Goal: Check status

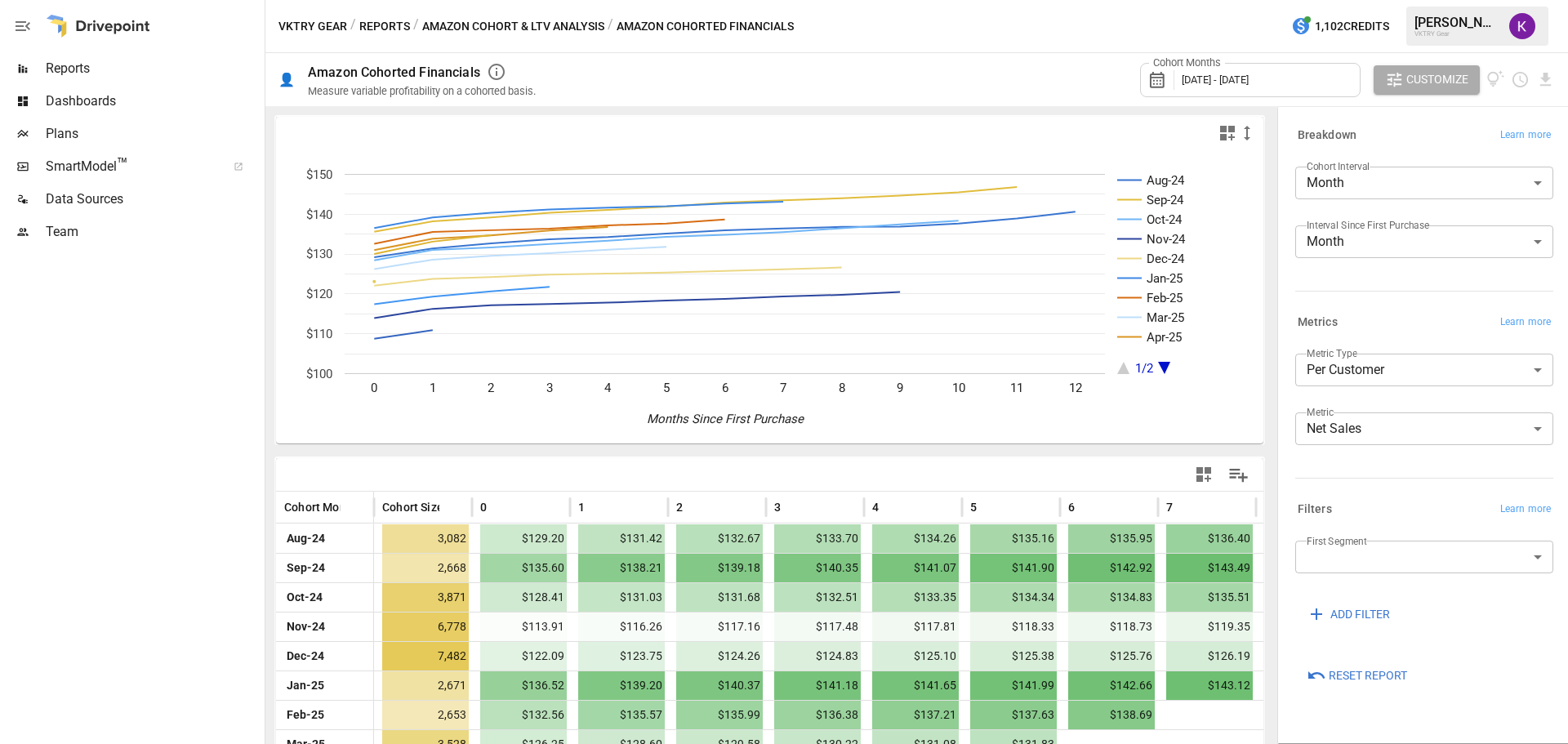
click at [380, 21] on button "Reports" at bounding box center [384, 26] width 51 height 21
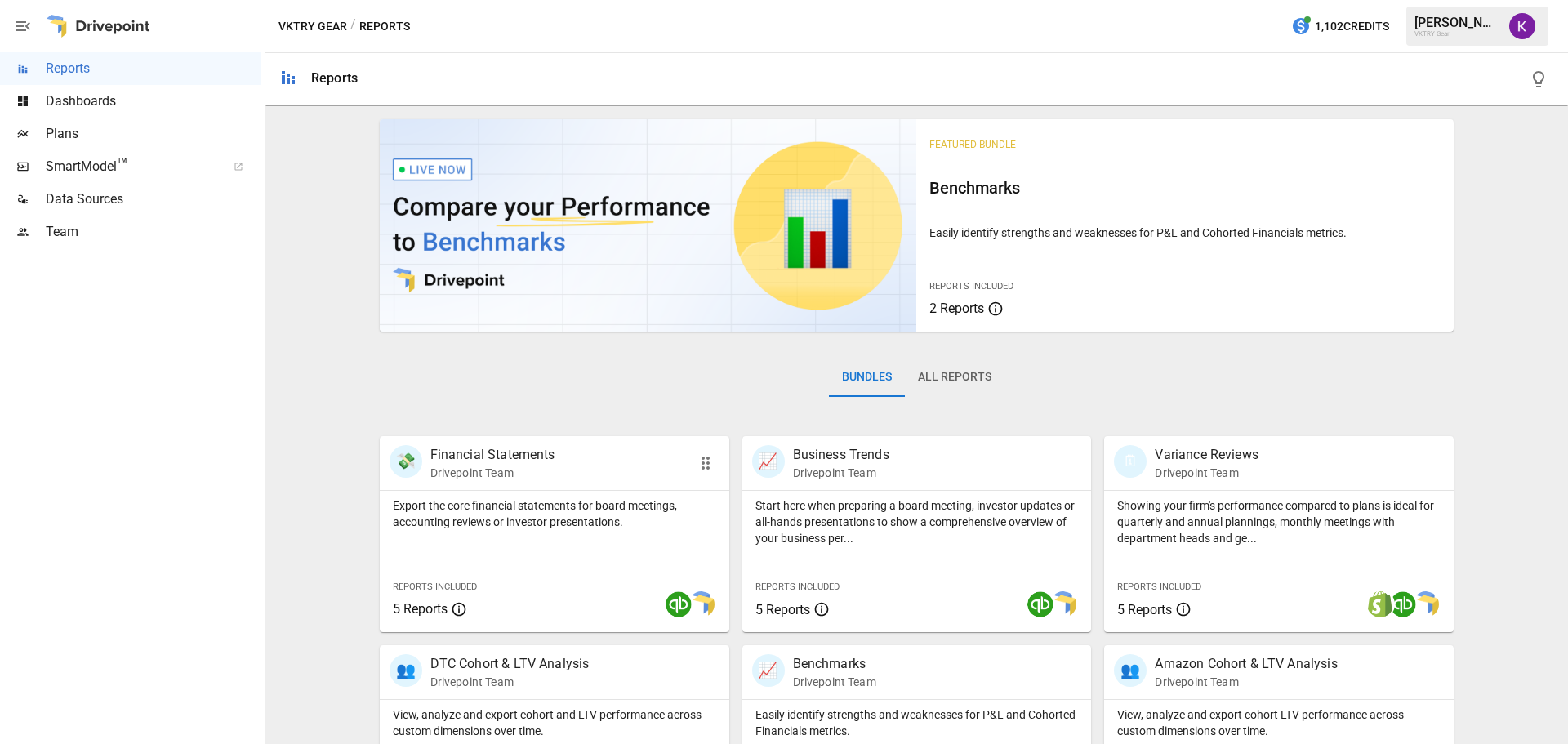
scroll to position [245, 0]
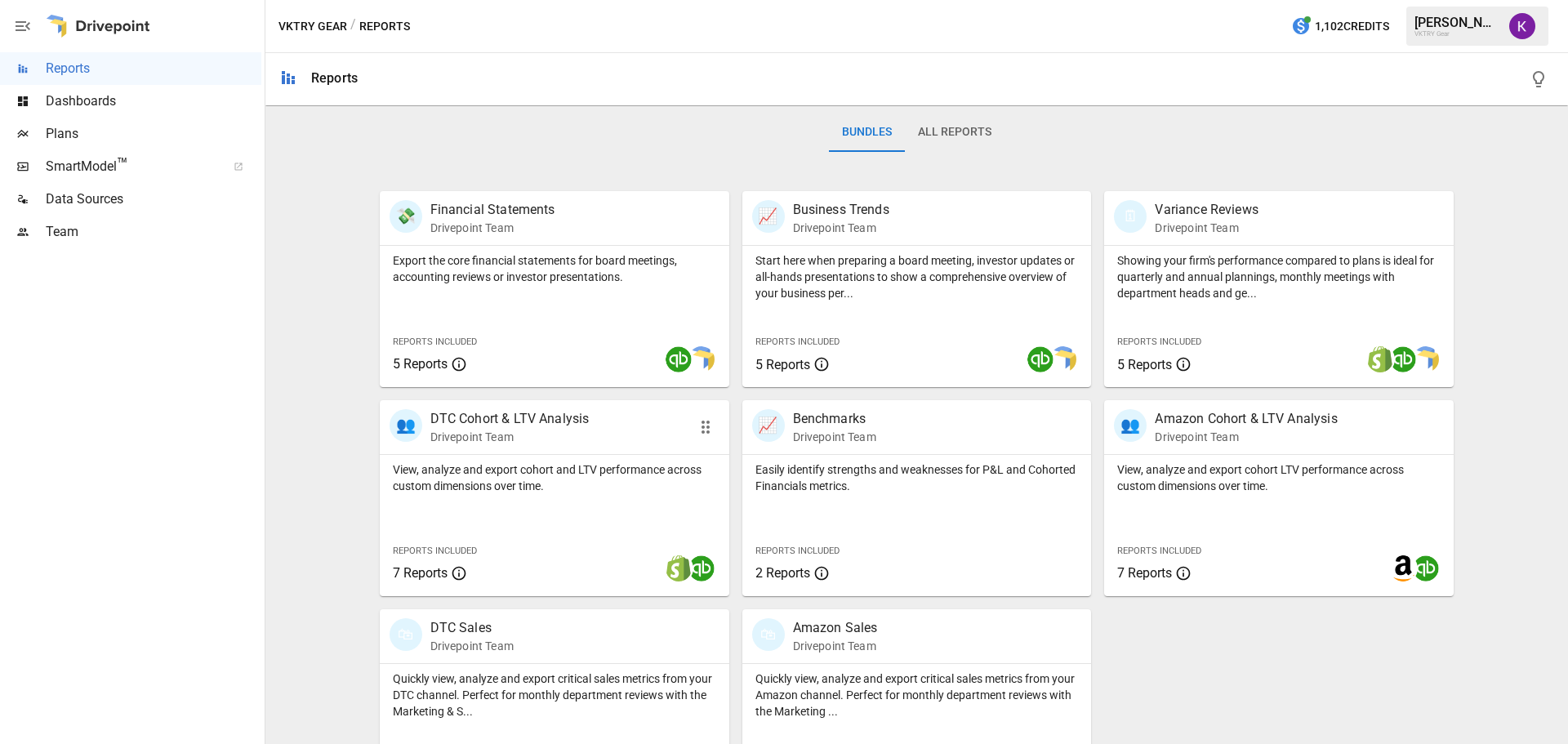
click at [570, 424] on p "DTC Cohort & LTV Analysis" at bounding box center [510, 419] width 159 height 20
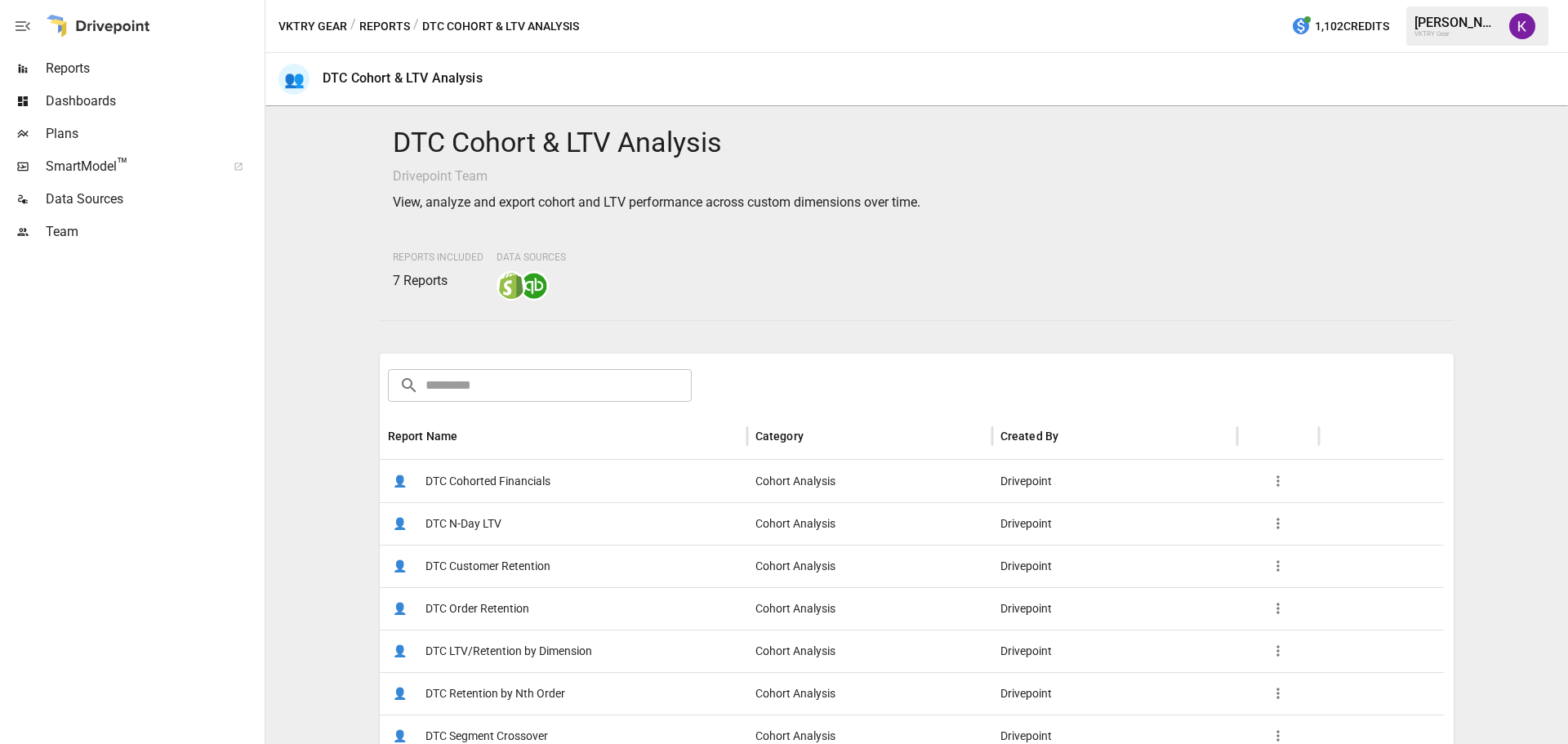
click at [560, 484] on div "👤 DTC Cohorted Financials" at bounding box center [563, 480] width 367 height 43
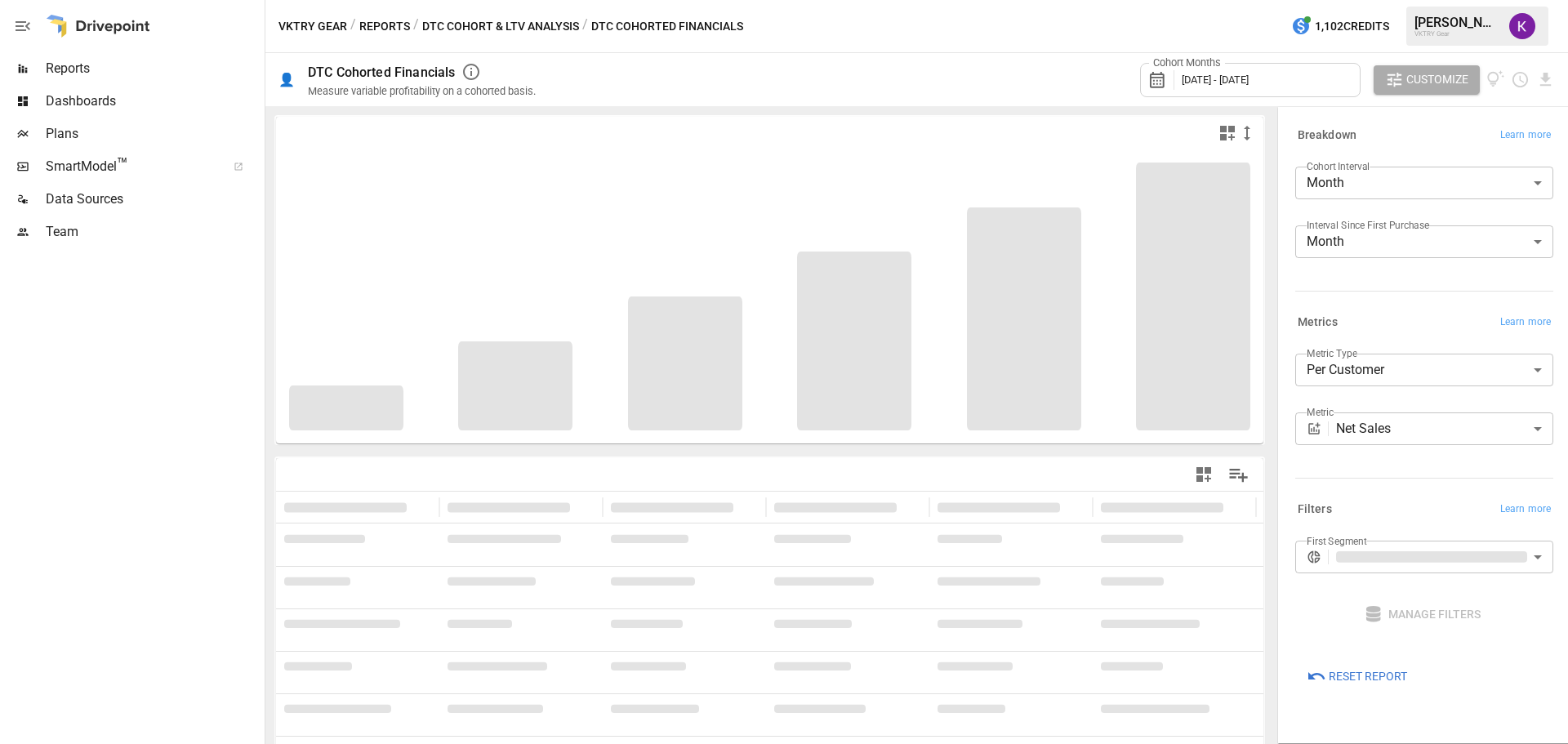
click at [1215, 88] on div "Cohort Months [DATE] - [DATE]" at bounding box center [1251, 80] width 221 height 34
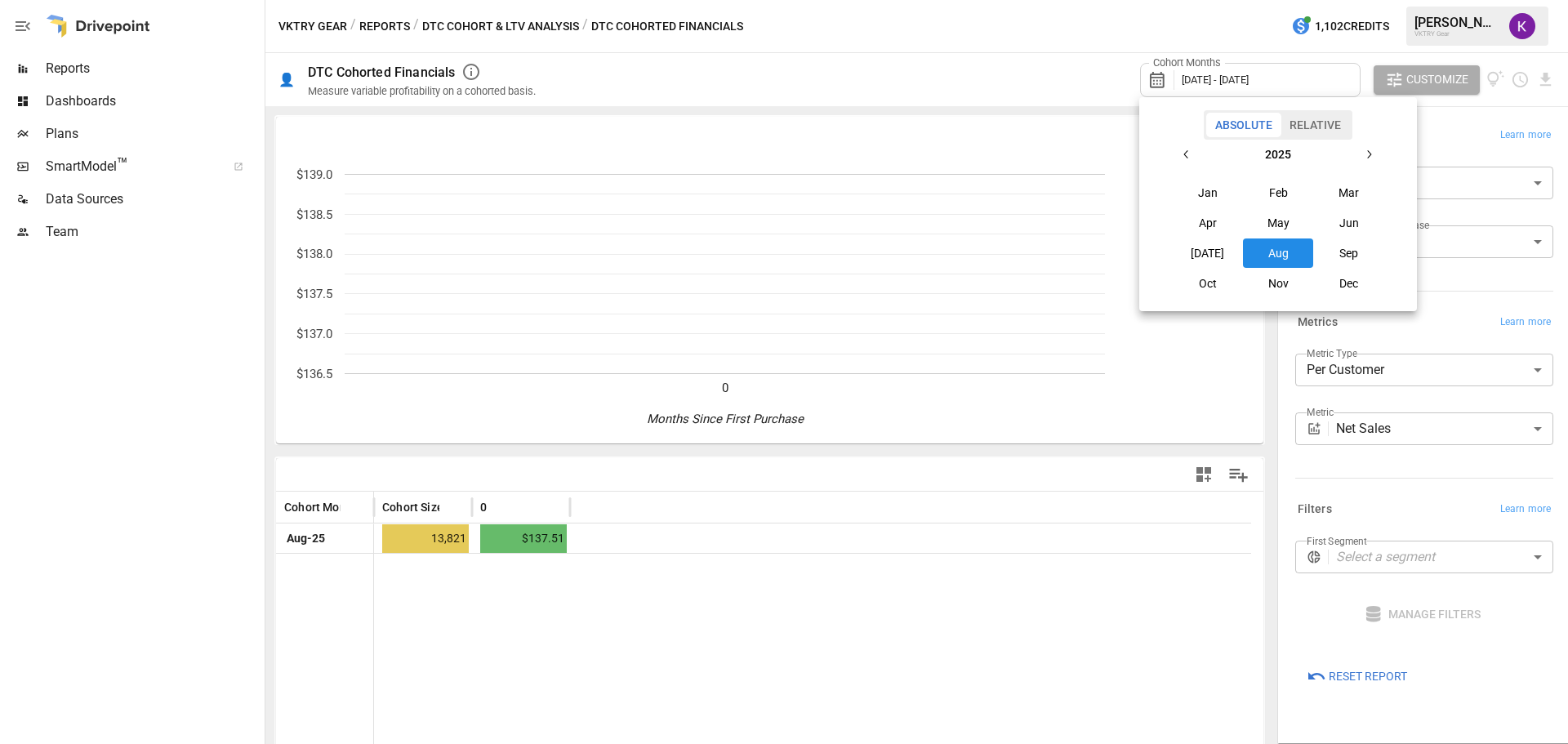
click at [1202, 185] on button "Jan" at bounding box center [1208, 193] width 71 height 30
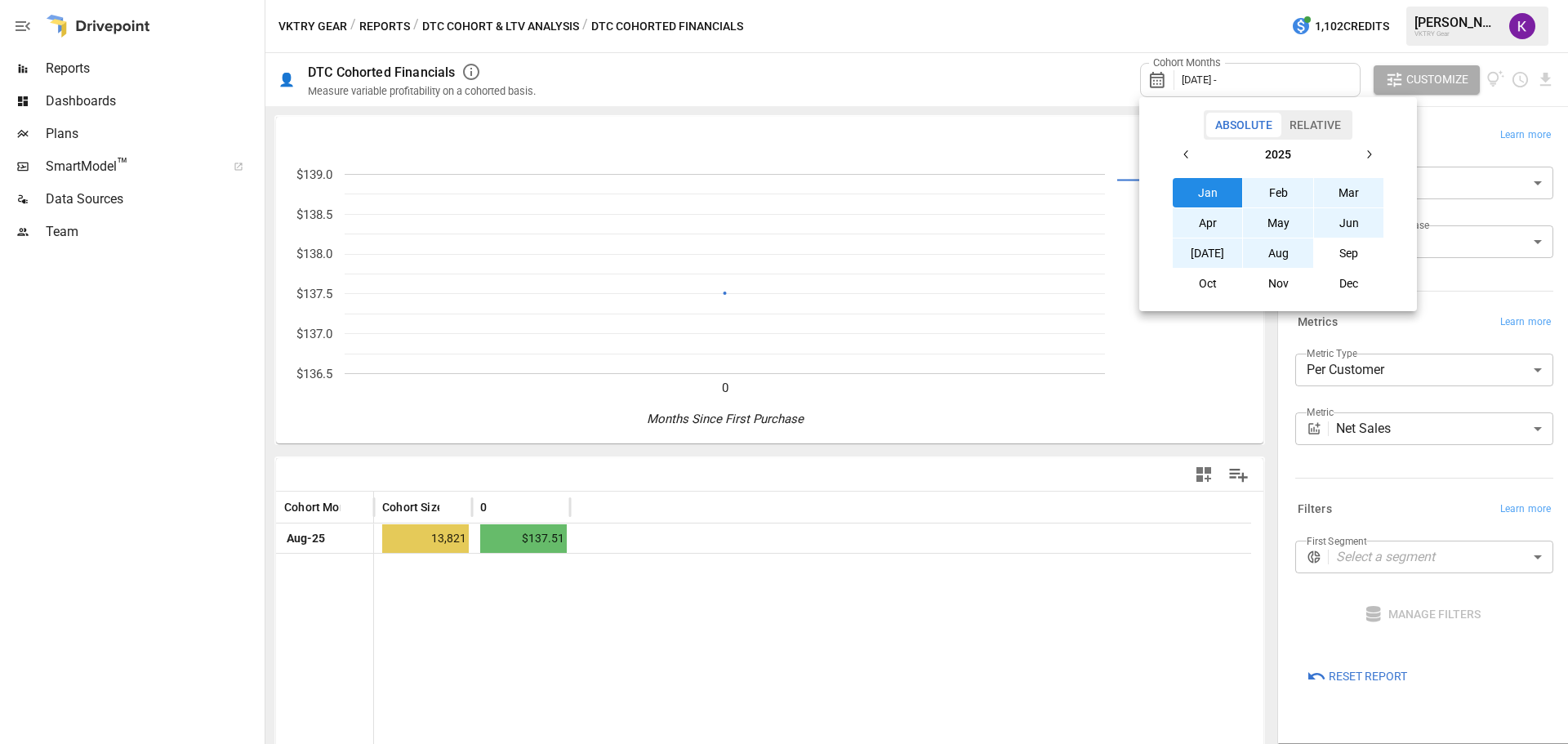
click at [1282, 266] on button "Aug" at bounding box center [1277, 254] width 71 height 30
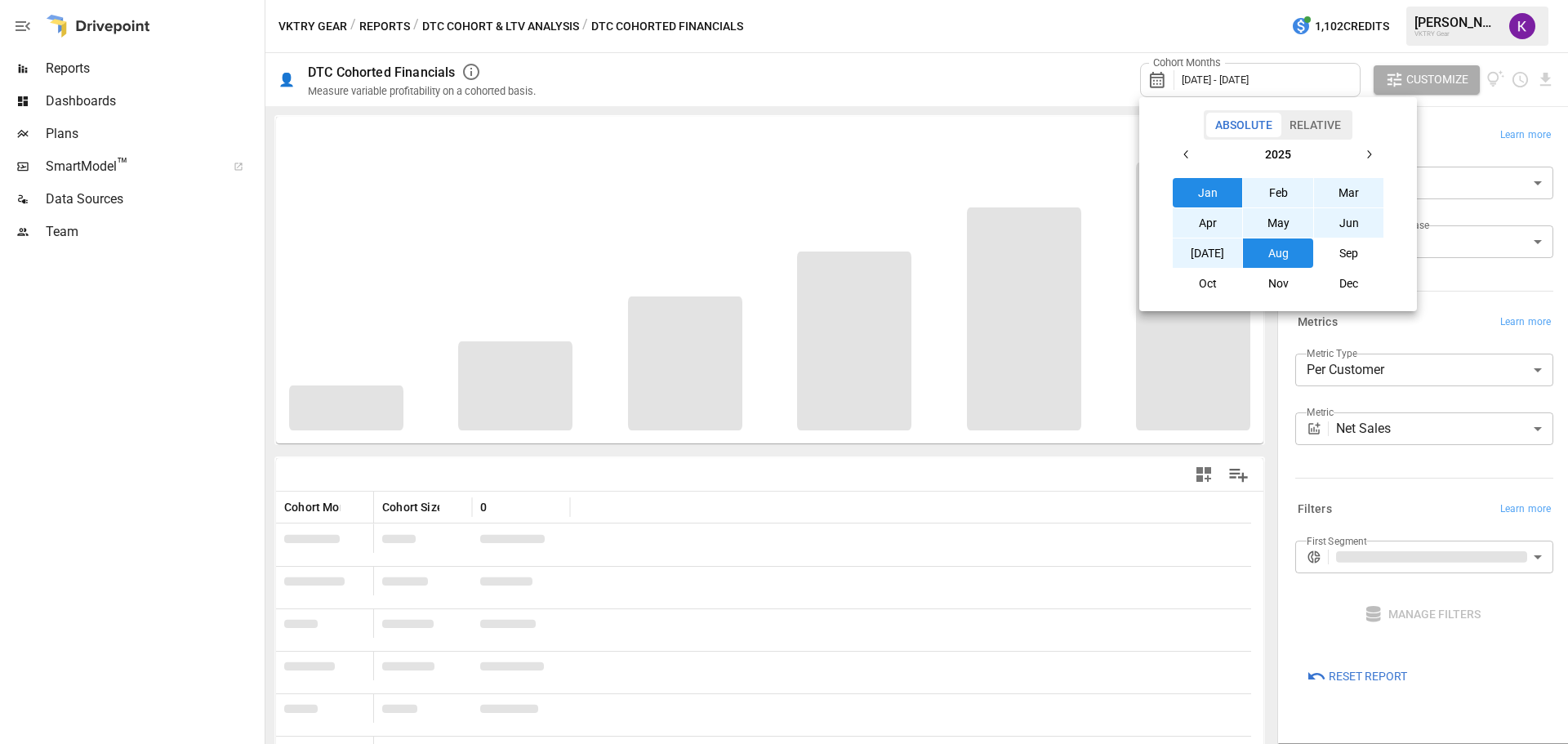
click at [1058, 66] on div at bounding box center [784, 372] width 1568 height 744
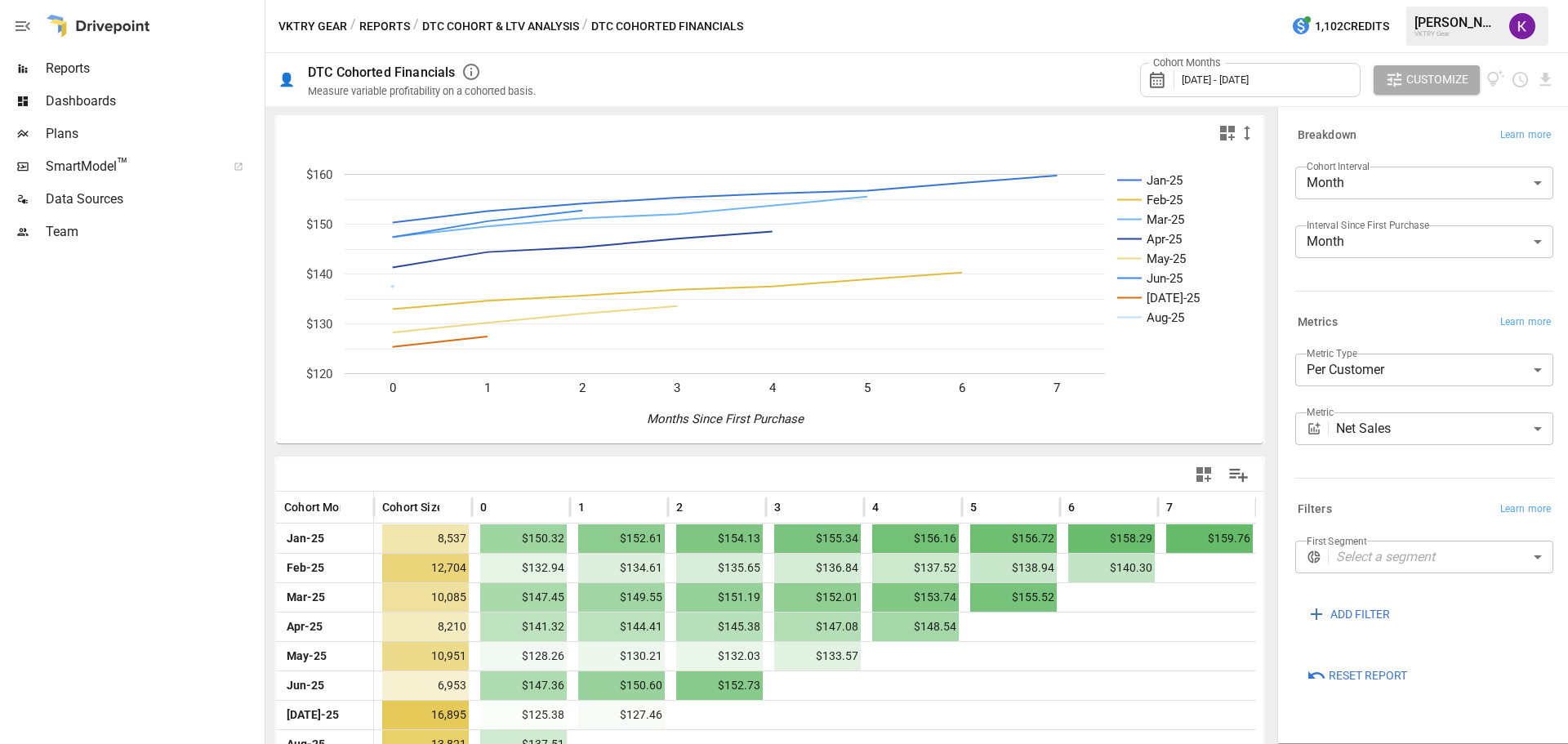
click at [1450, 0] on body "Reports Dashboards Plans SmartModel ™ Data Sources Team VKTRY Gear / Reports / …" at bounding box center [784, 0] width 1568 height 0
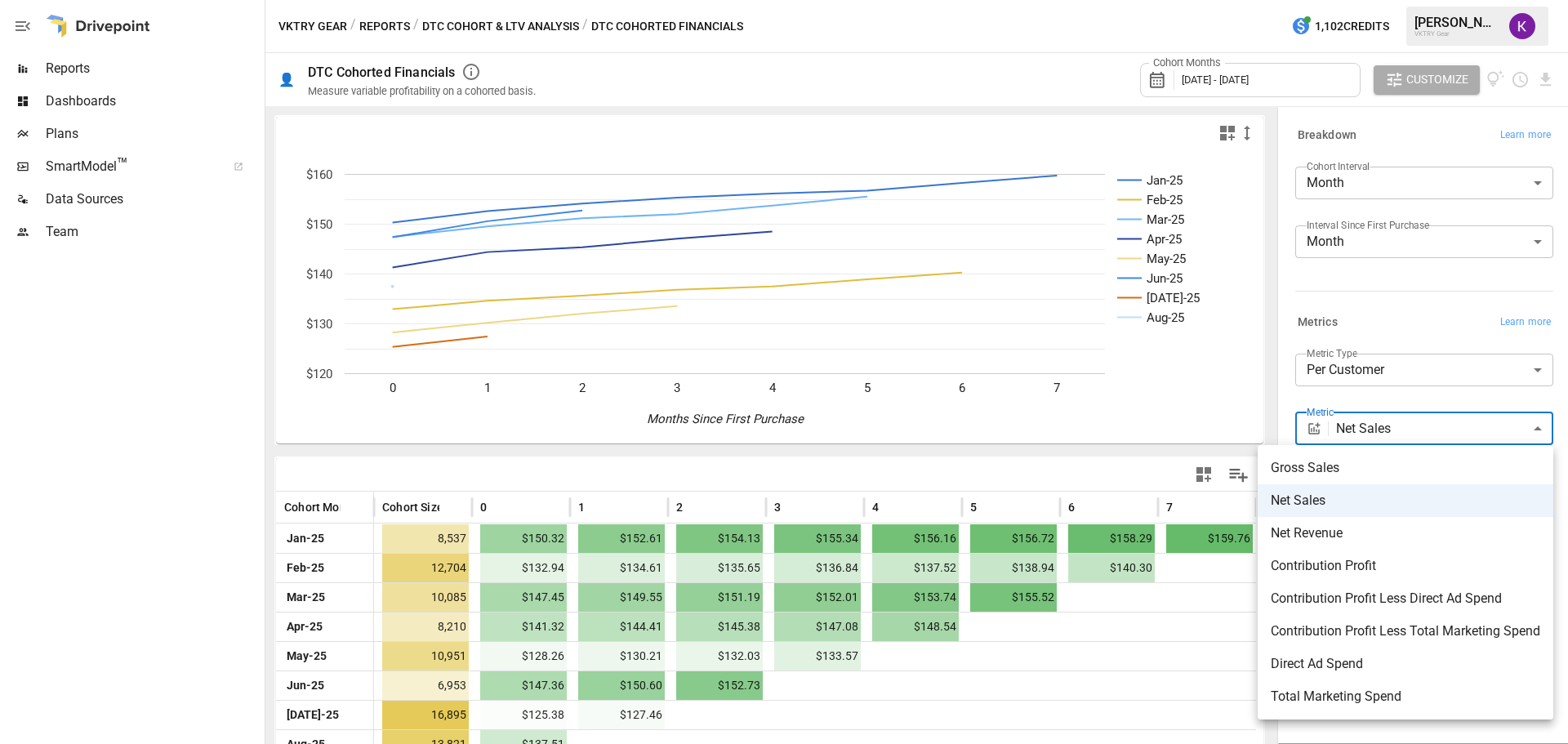
click at [1408, 362] on div at bounding box center [784, 372] width 1568 height 744
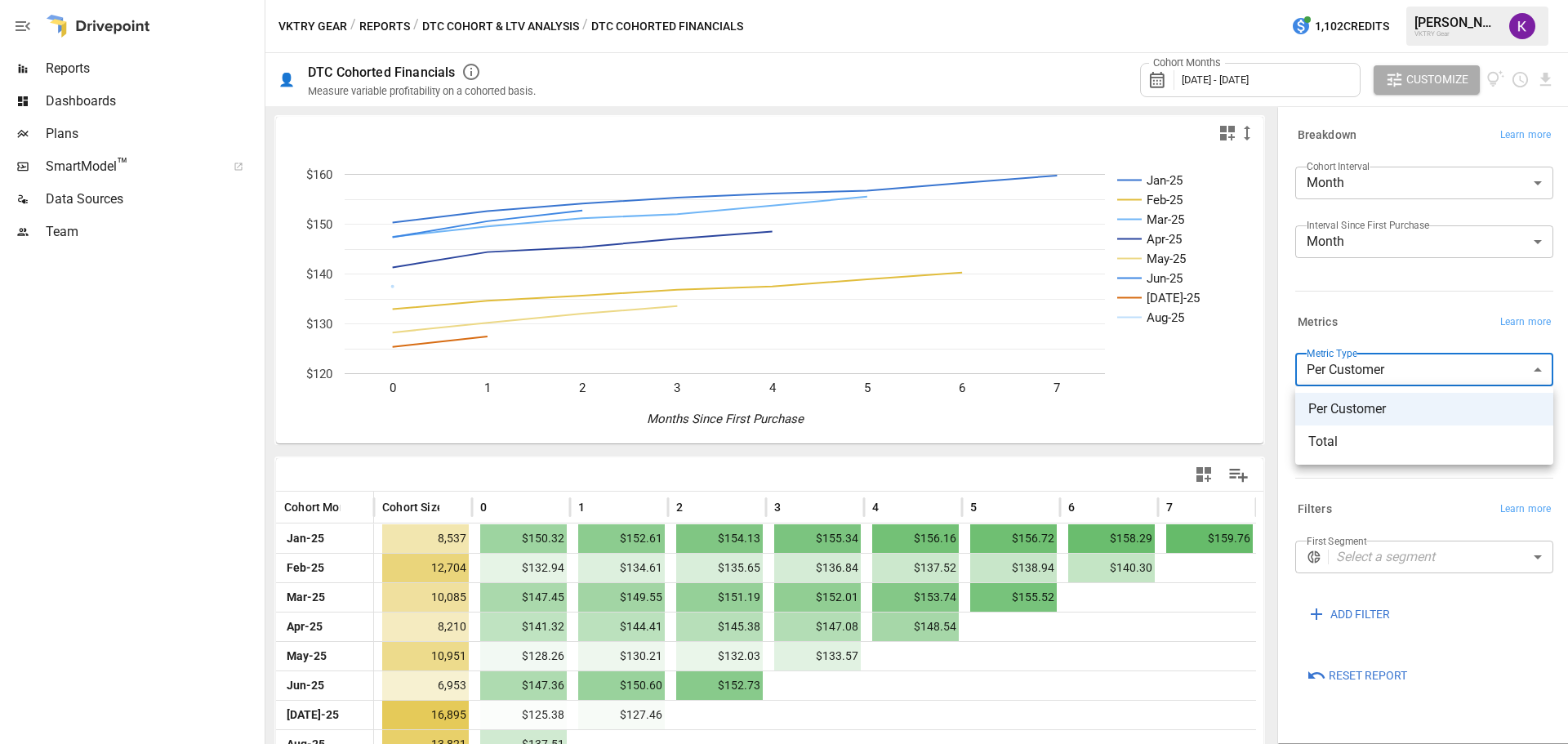
click at [1407, 0] on body "Reports Dashboards Plans SmartModel ™ Data Sources Team VKTRY Gear / Reports / …" at bounding box center [784, 0] width 1568 height 0
click at [1407, 362] on div at bounding box center [784, 372] width 1568 height 744
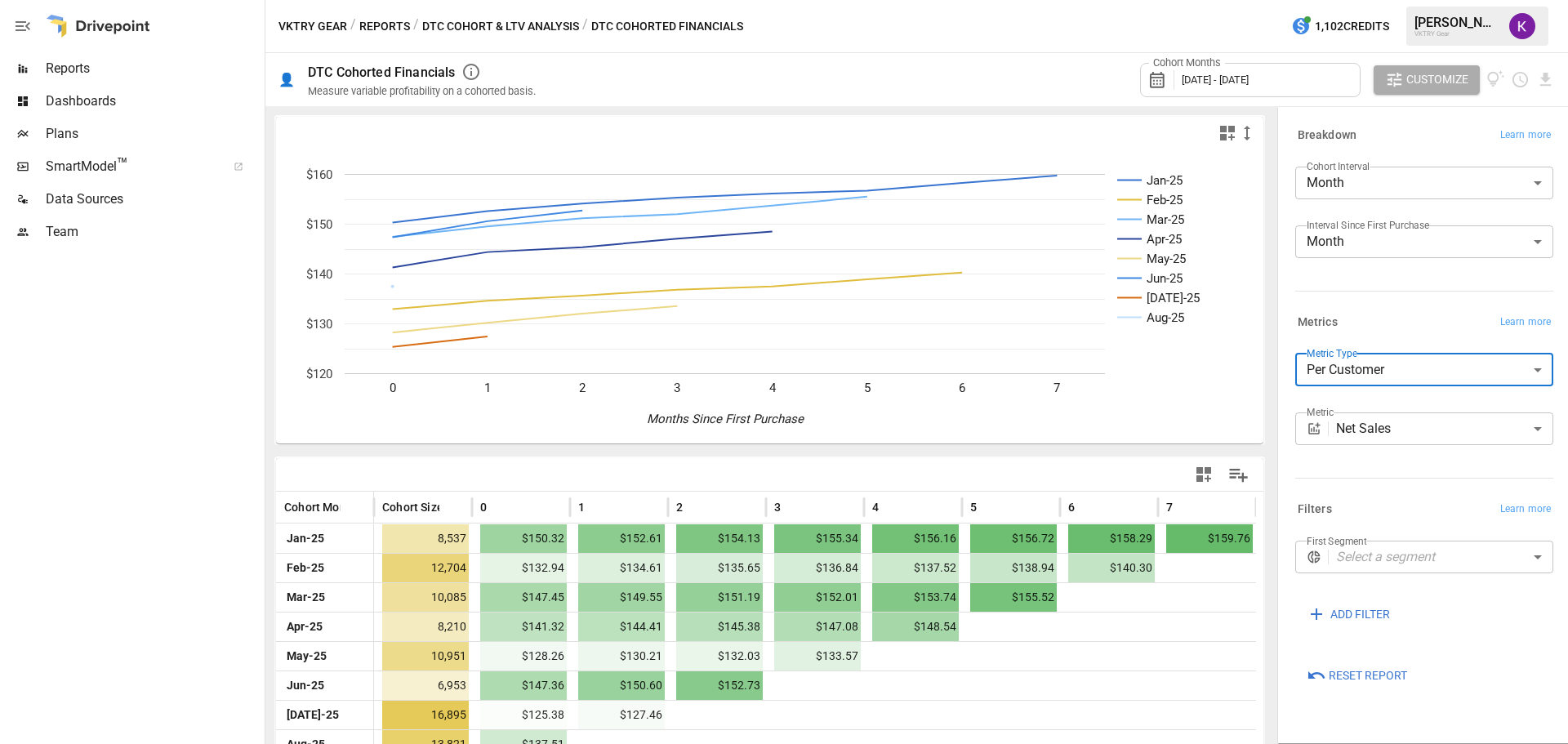
click at [482, 18] on button "DTC Cohort & LTV Analysis" at bounding box center [500, 26] width 157 height 21
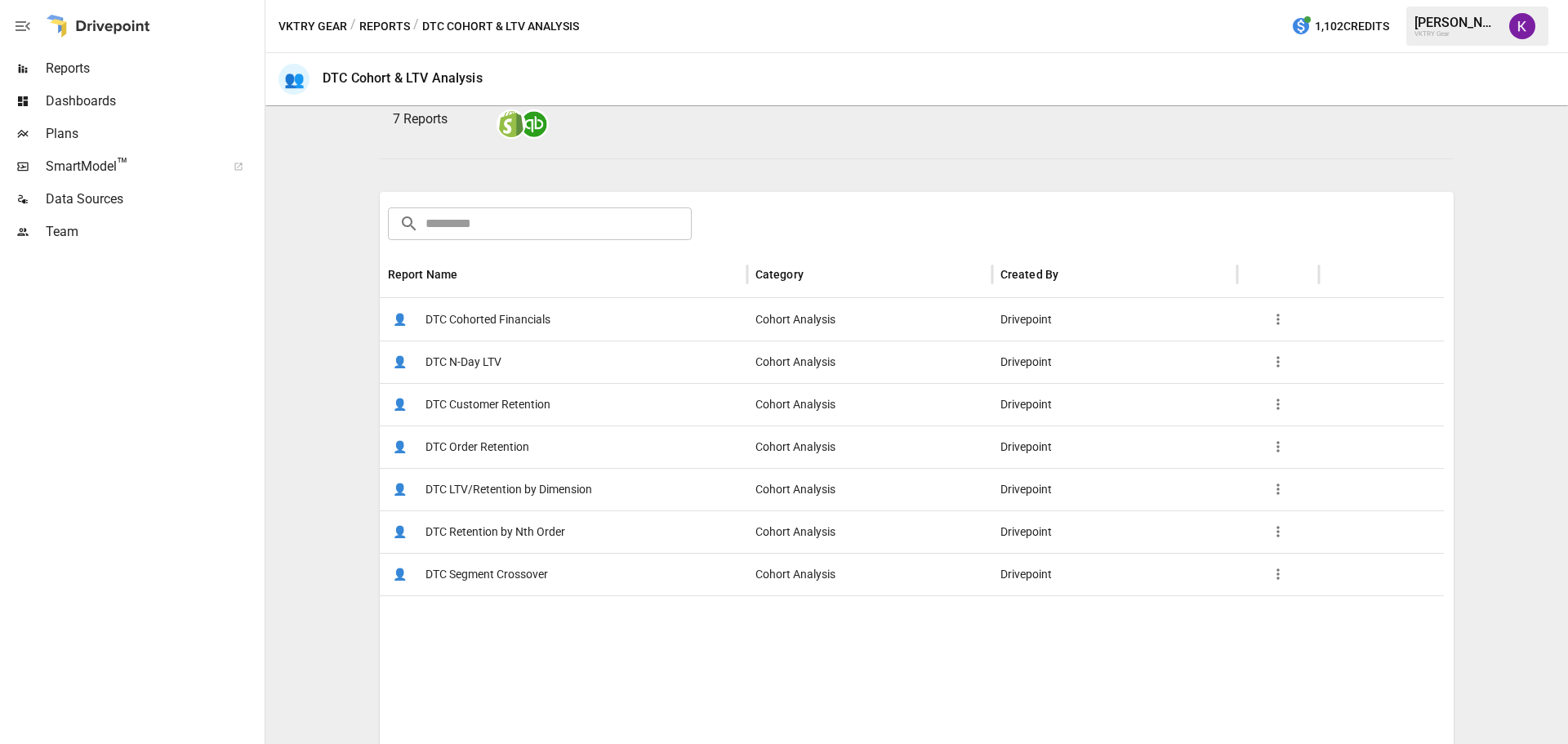
scroll to position [163, 0]
click at [643, 399] on div "👤 DTC Customer Retention" at bounding box center [563, 402] width 367 height 43
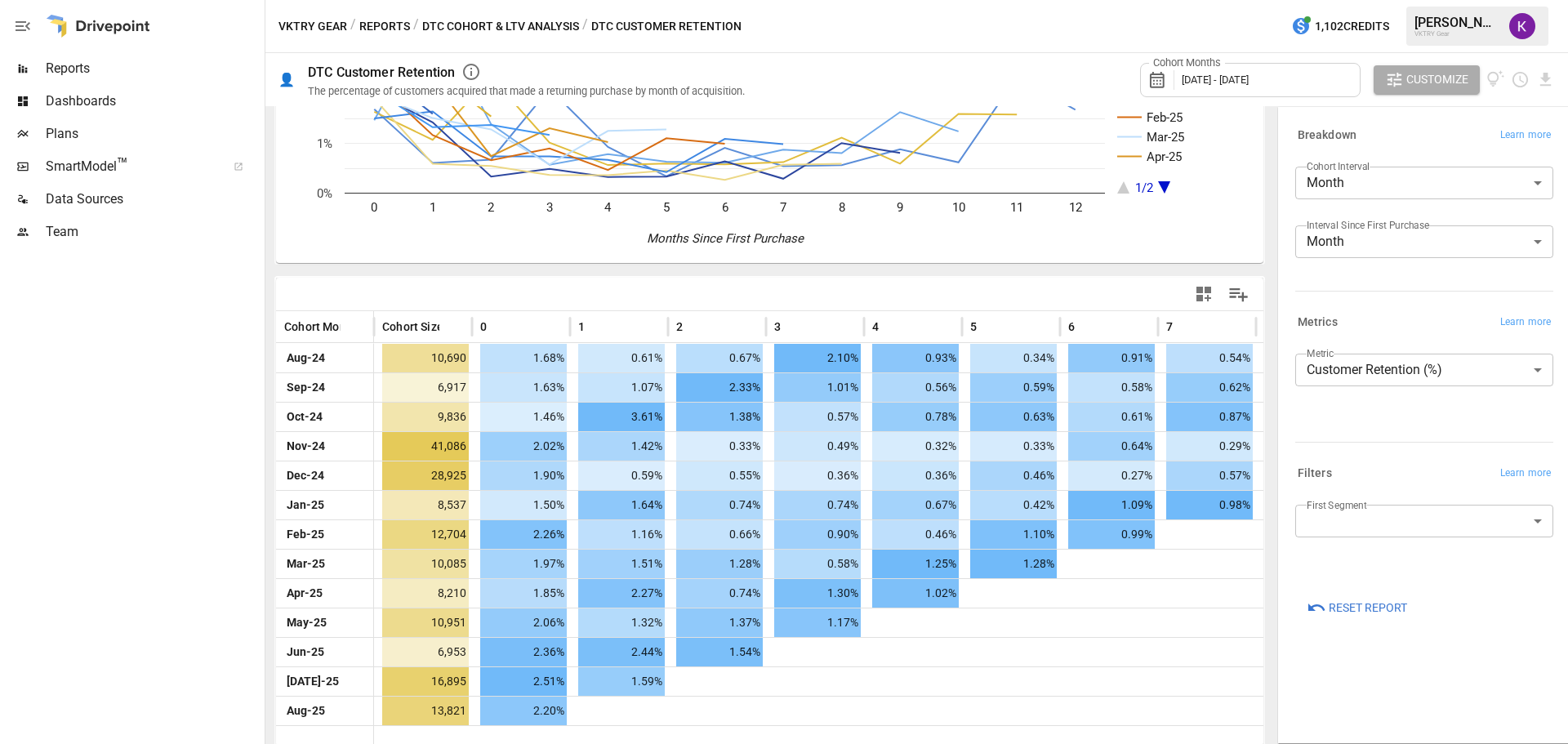
scroll to position [185, 0]
